Goal: Check status: Check status

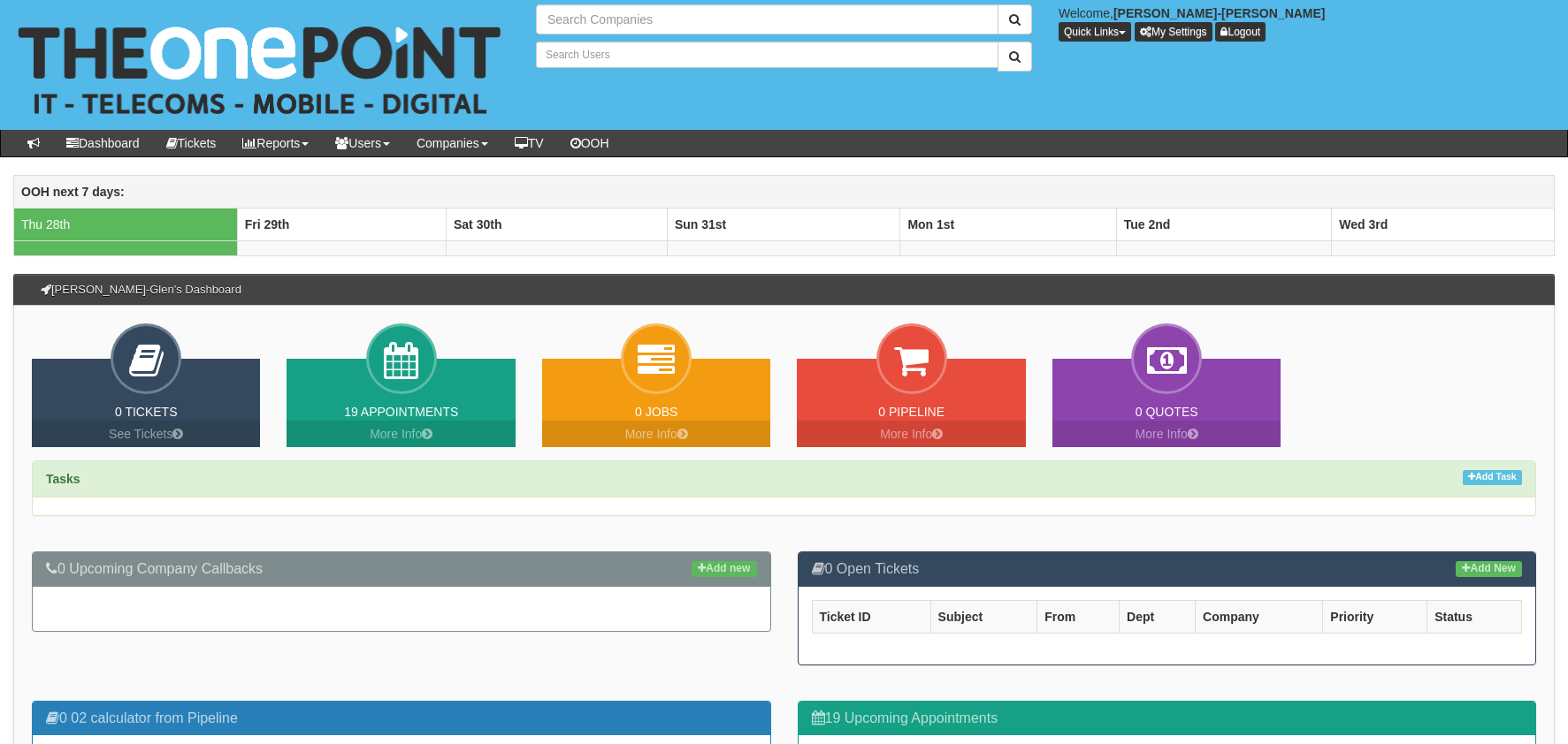
type input "Search Companies"
type input "Search Users"
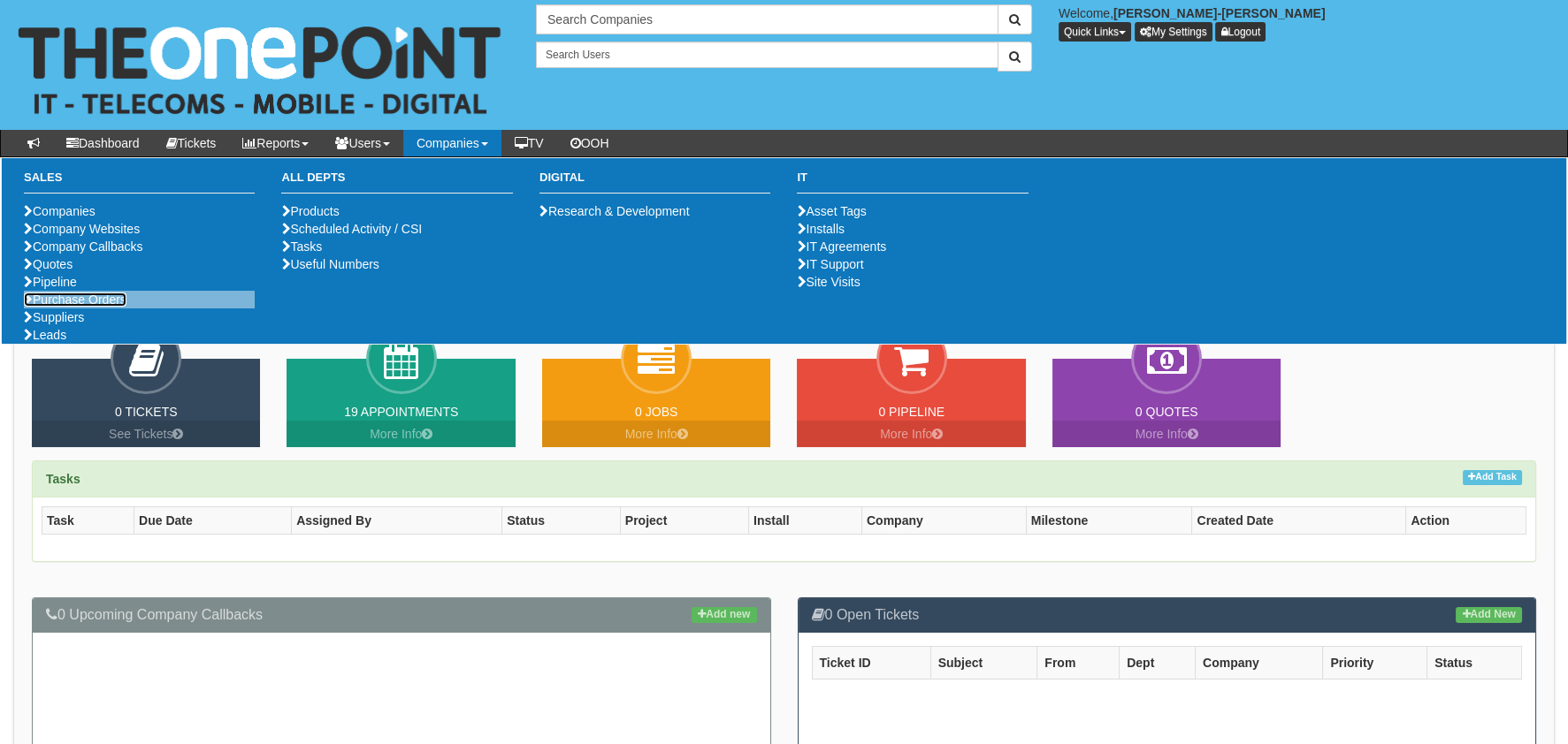
click at [122, 306] on link "Purchase Orders" at bounding box center [75, 299] width 103 height 14
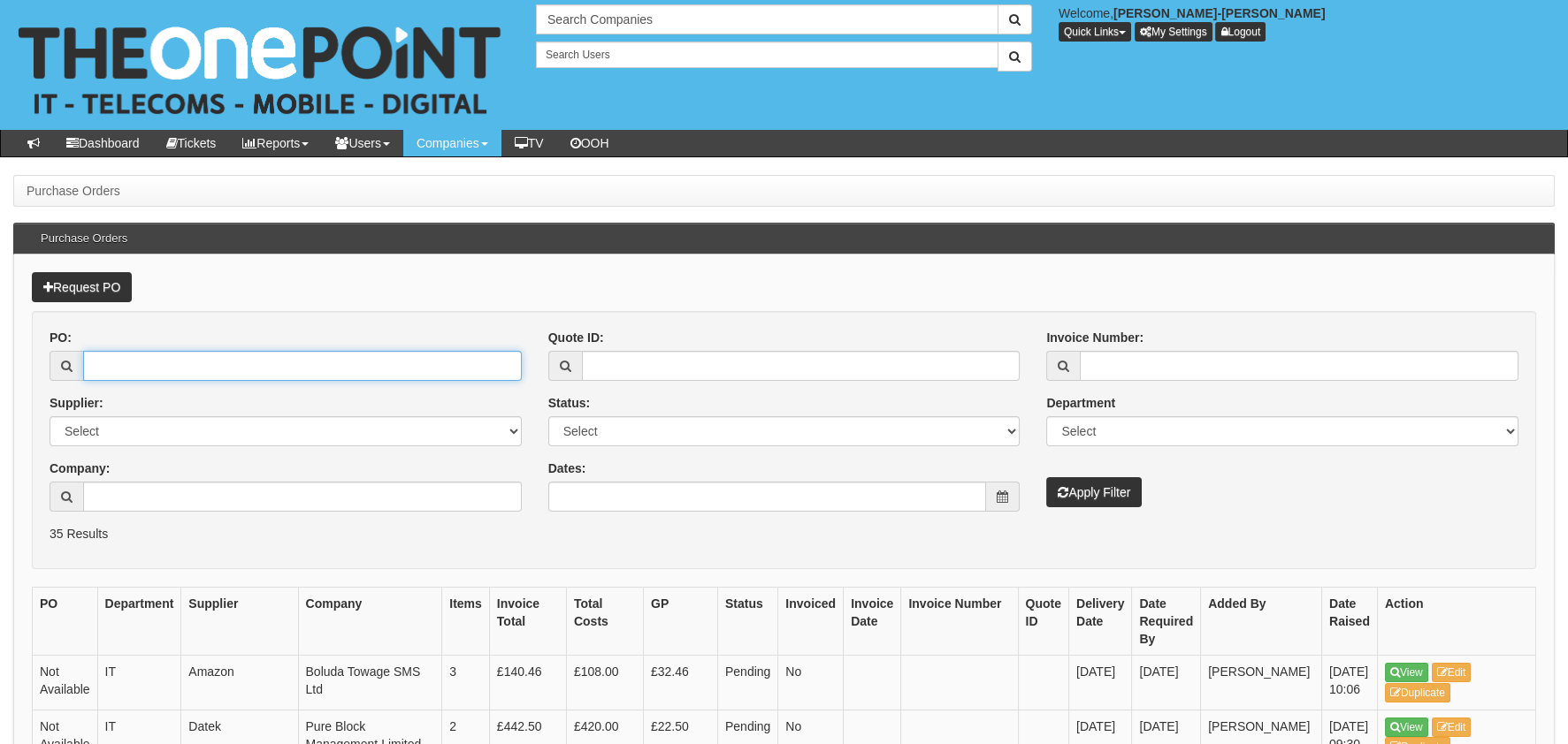
click at [287, 373] on input "PO:" at bounding box center [303, 366] width 439 height 30
paste input "19391"
type input "19391"
click at [1122, 481] on button "Apply Filter" at bounding box center [1094, 492] width 96 height 30
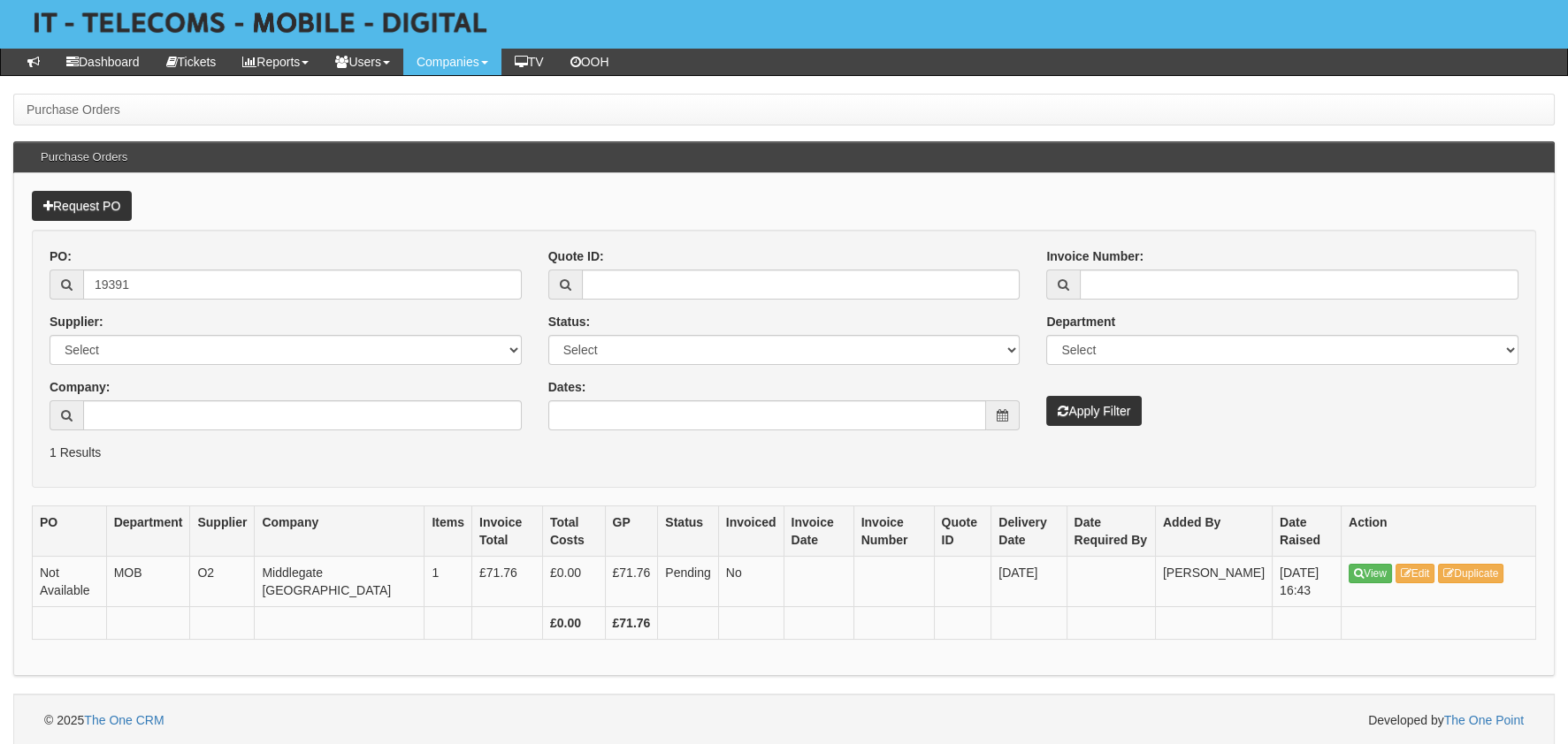
scroll to position [82, 0]
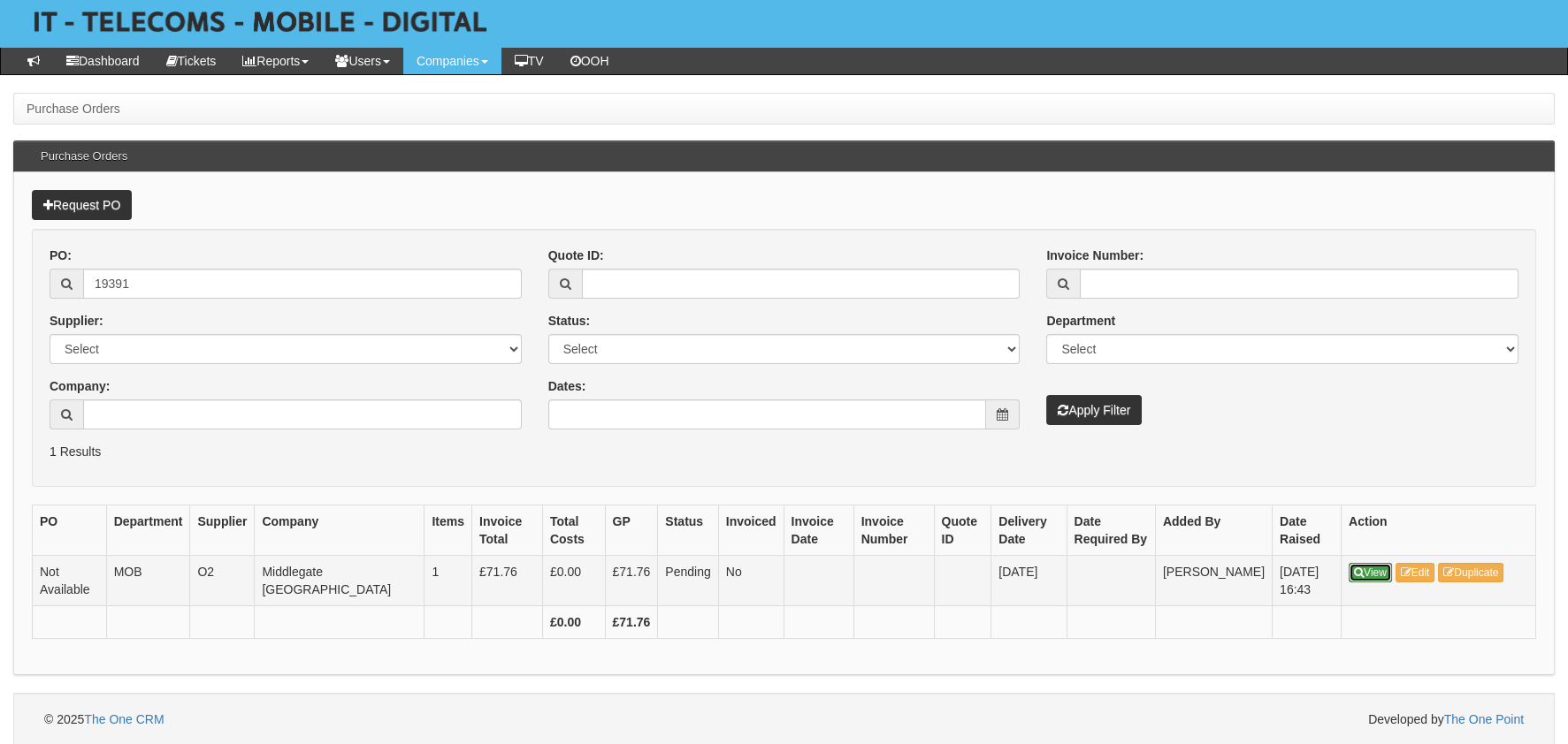
click at [1369, 571] on link "View" at bounding box center [1371, 573] width 44 height 20
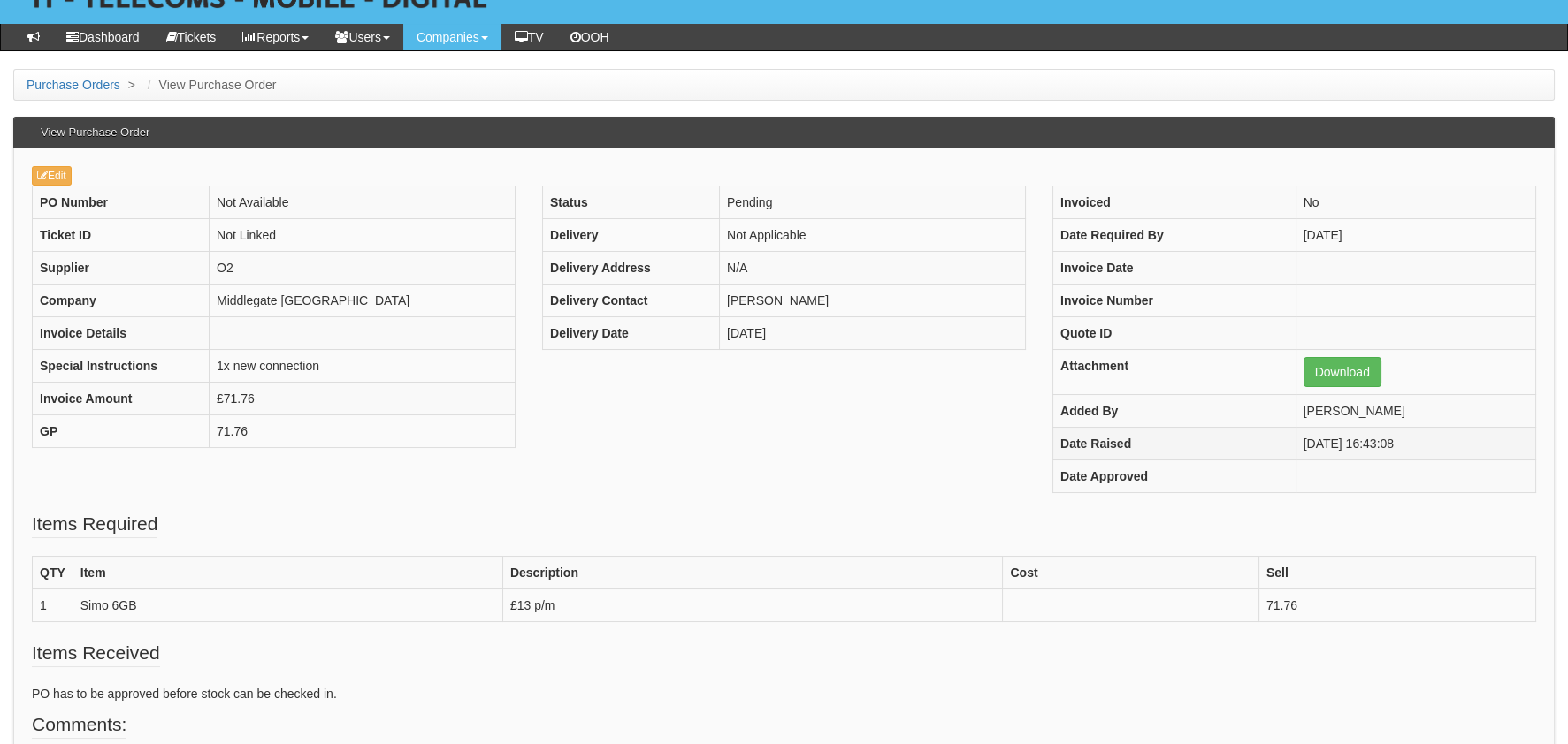
scroll to position [97, 0]
